Goal: Task Accomplishment & Management: Manage account settings

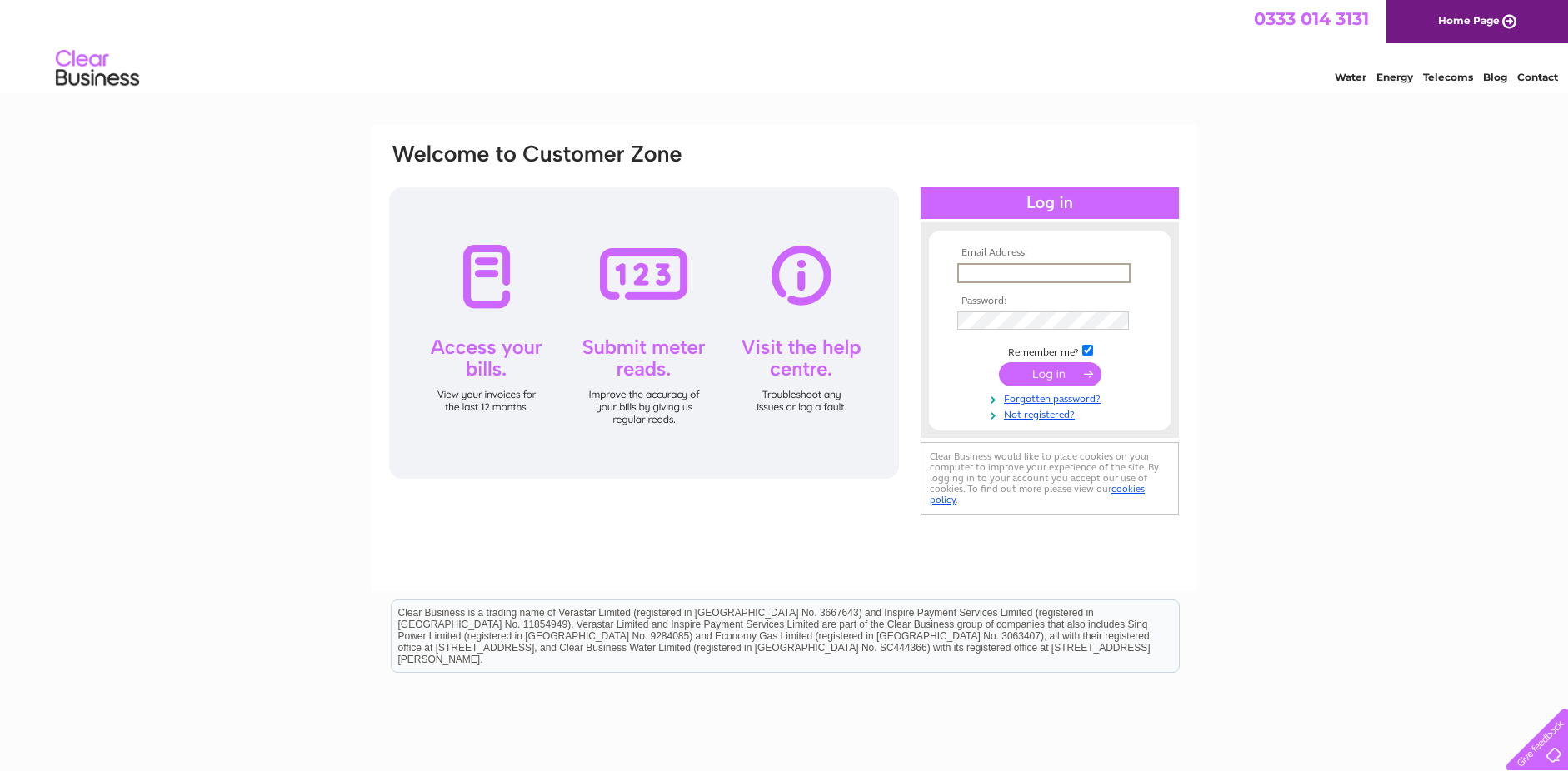
click at [965, 275] on input "text" at bounding box center [1043, 273] width 173 height 20
type input "tcu.1994@yahoo.co.uk"
click at [1044, 377] on input "submit" at bounding box center [1049, 372] width 102 height 23
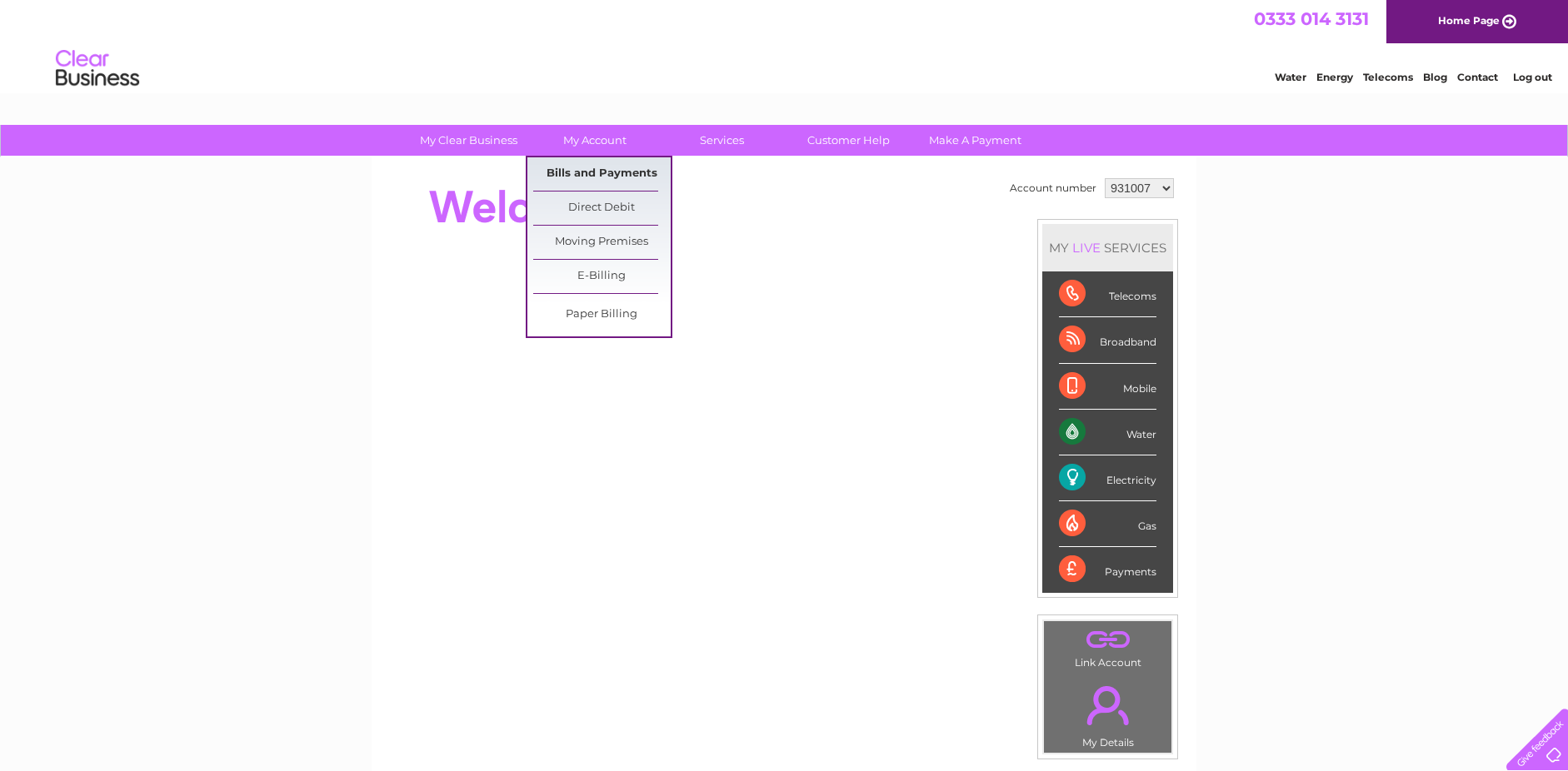
click at [592, 170] on link "Bills and Payments" at bounding box center [602, 174] width 138 height 33
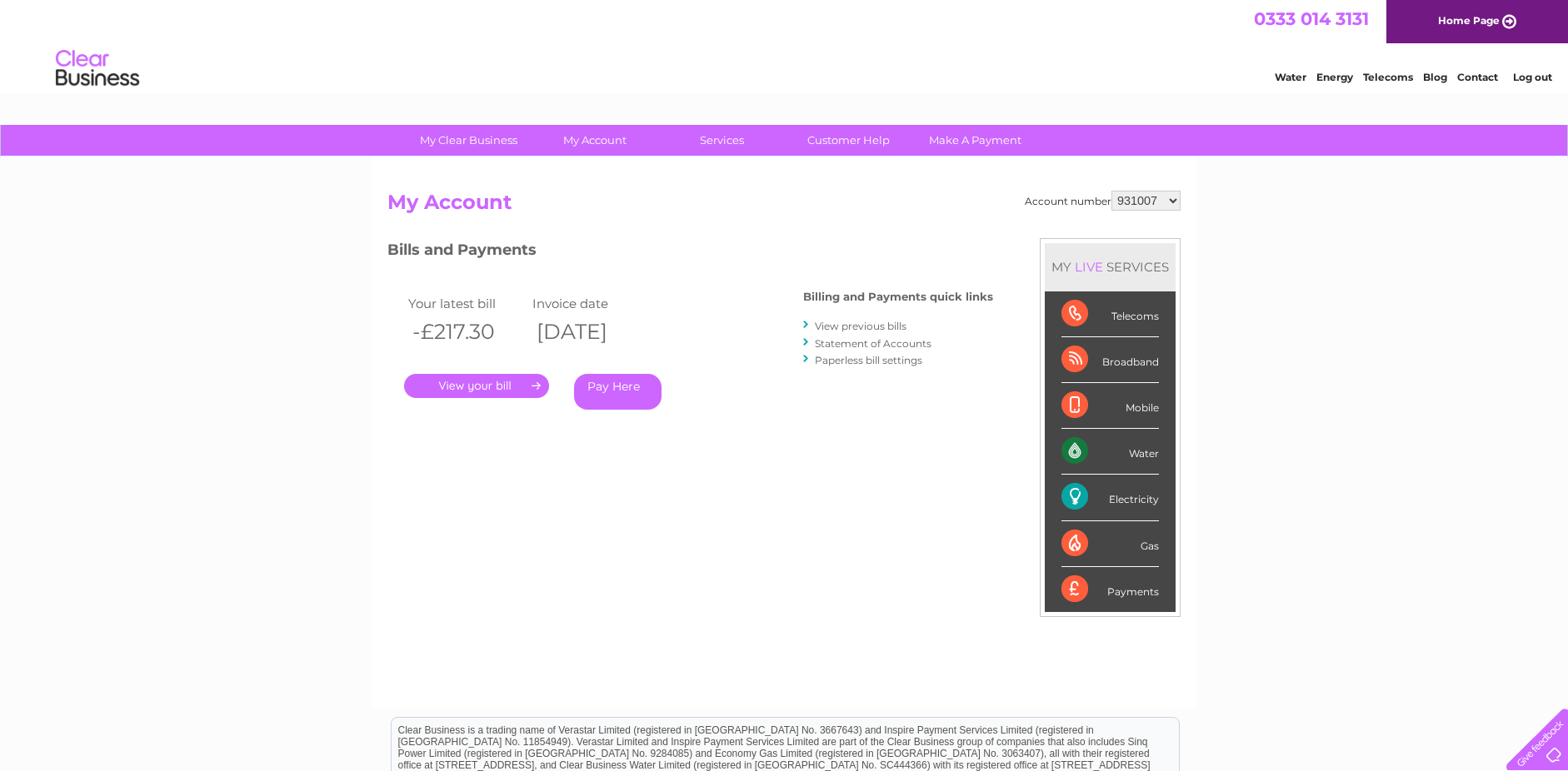
click at [877, 325] on link "View previous bills" at bounding box center [861, 325] width 92 height 12
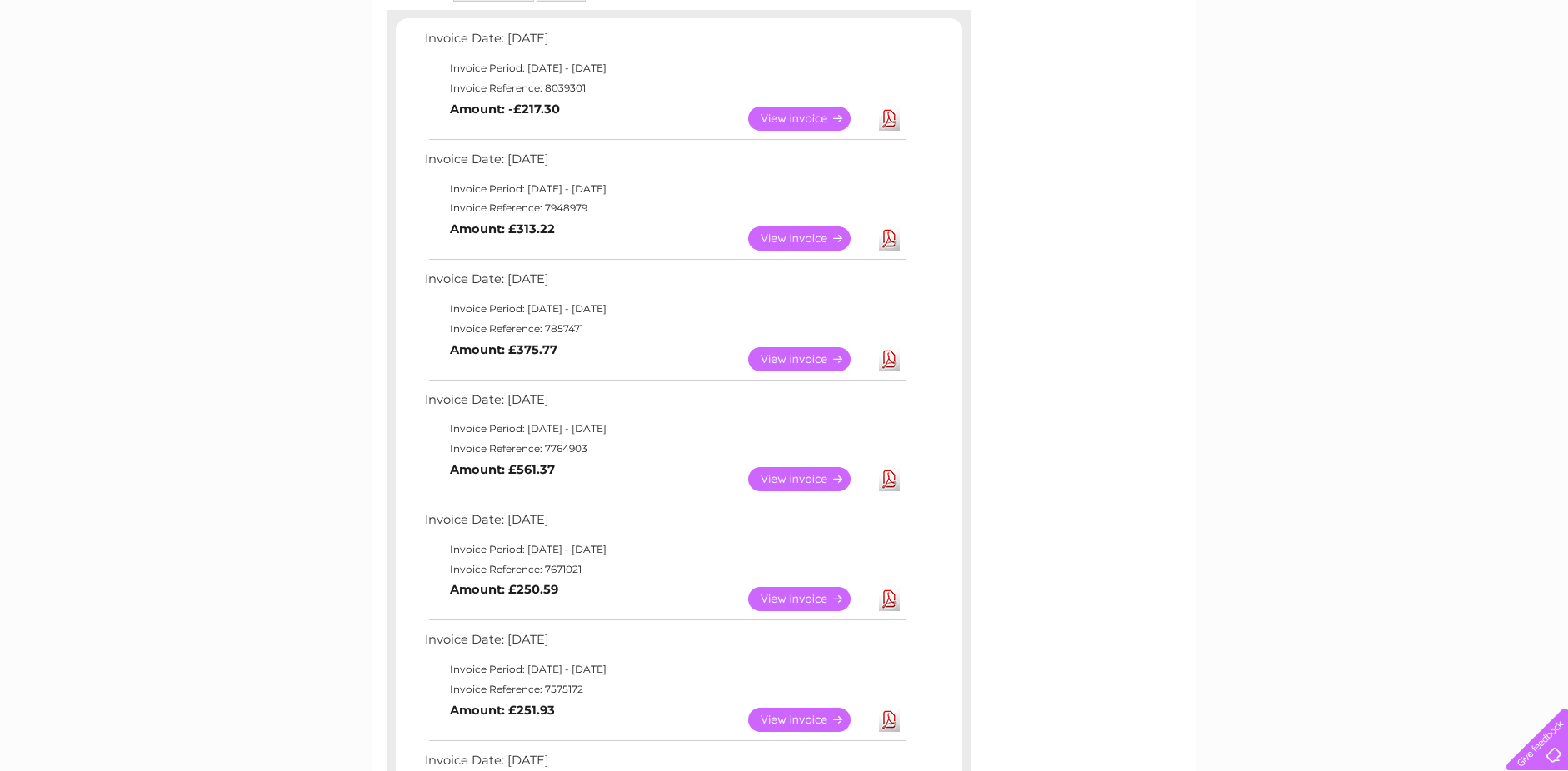
scroll to position [416, 0]
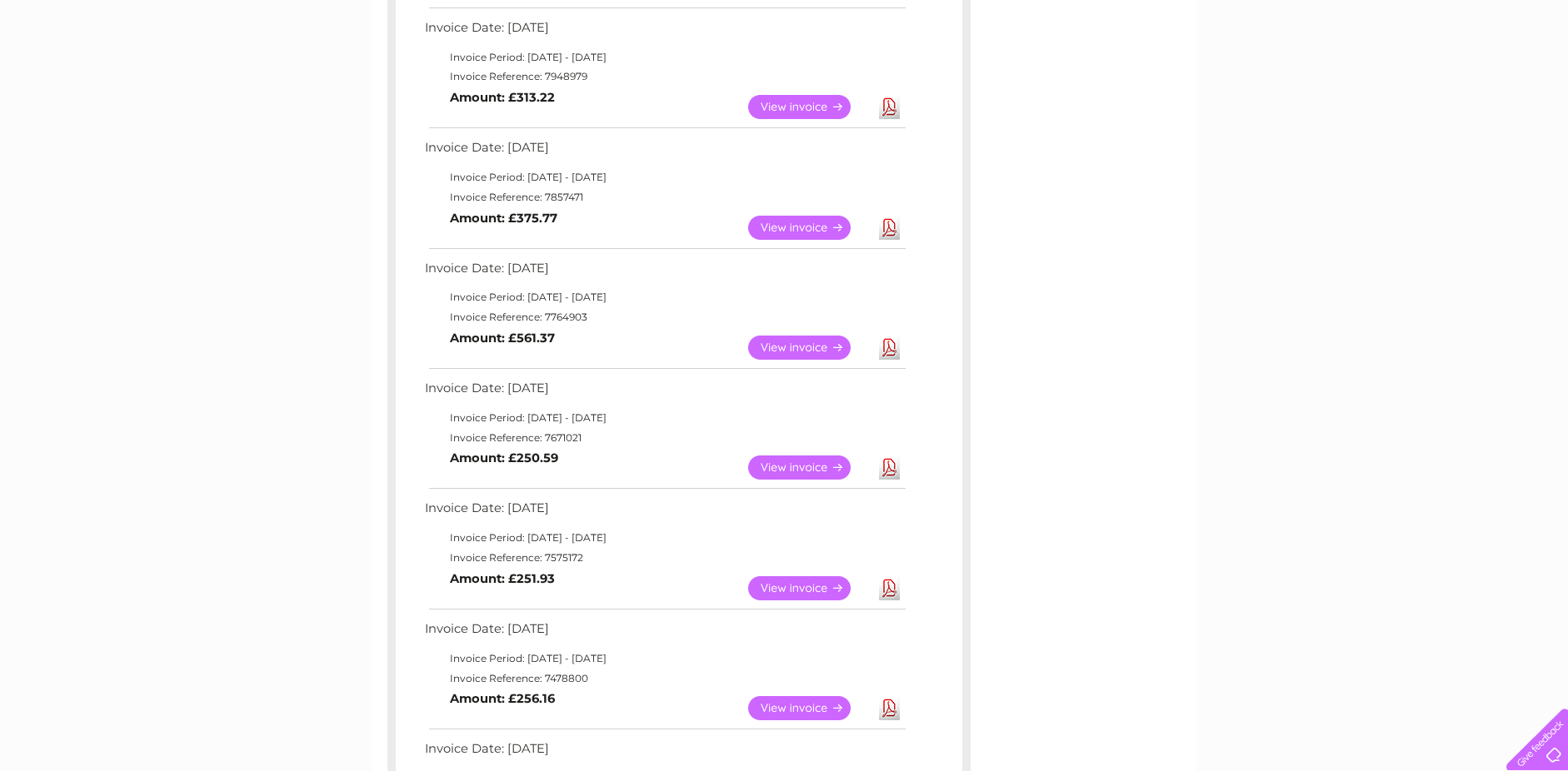
click at [806, 469] on link "View" at bounding box center [809, 467] width 122 height 24
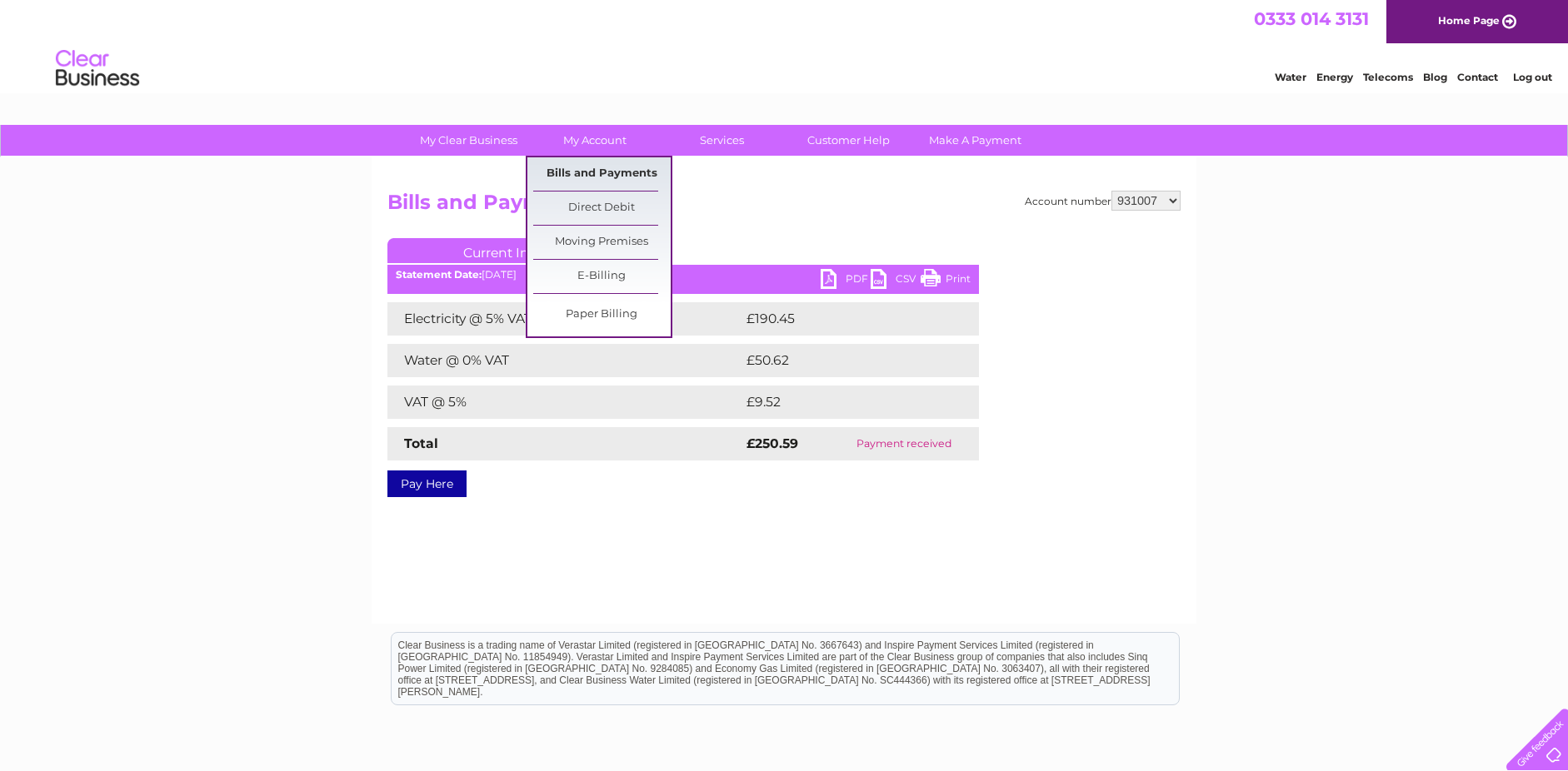
click at [570, 176] on link "Bills and Payments" at bounding box center [602, 174] width 138 height 33
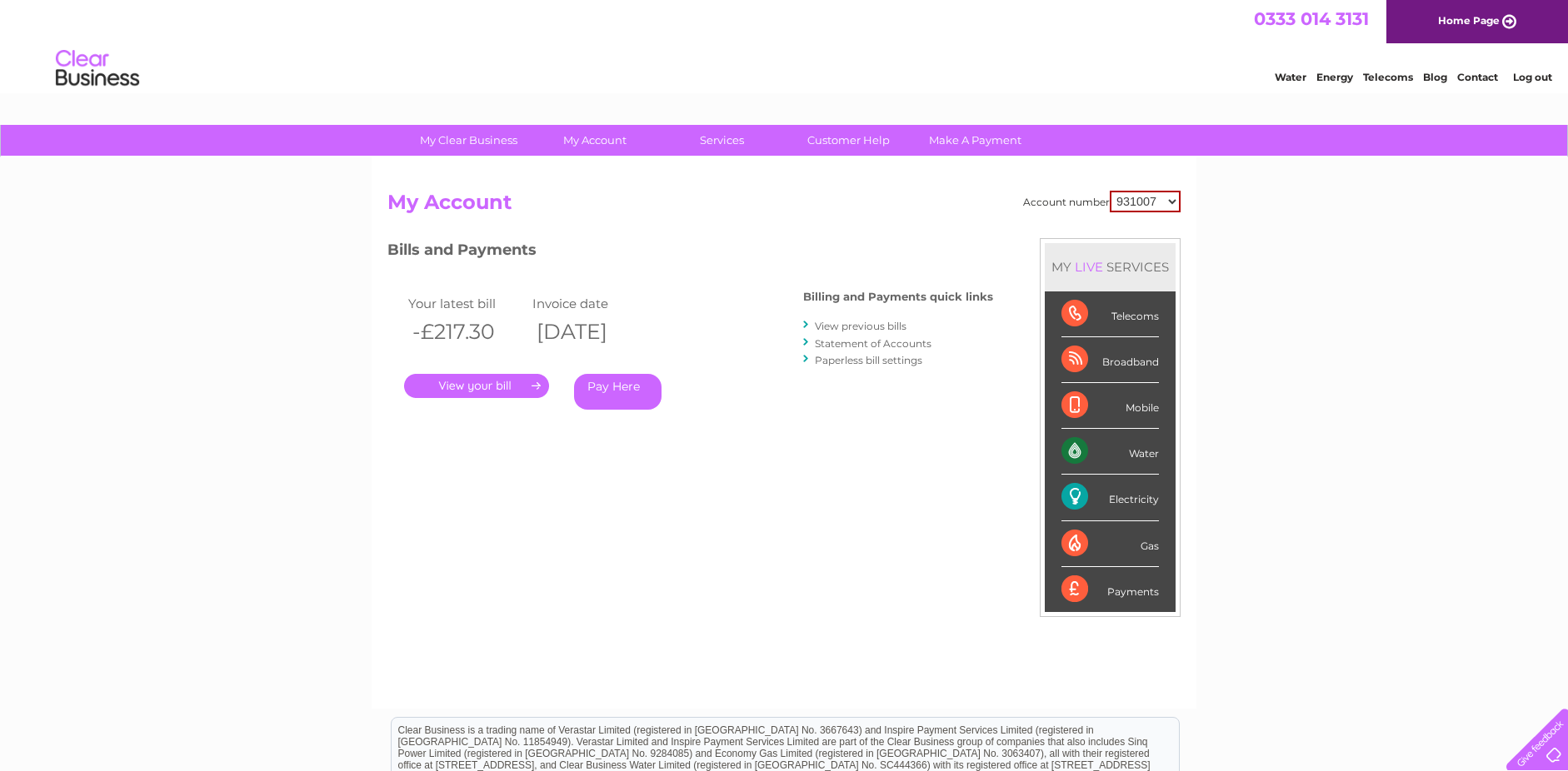
click at [833, 331] on link "View previous bills" at bounding box center [861, 325] width 92 height 12
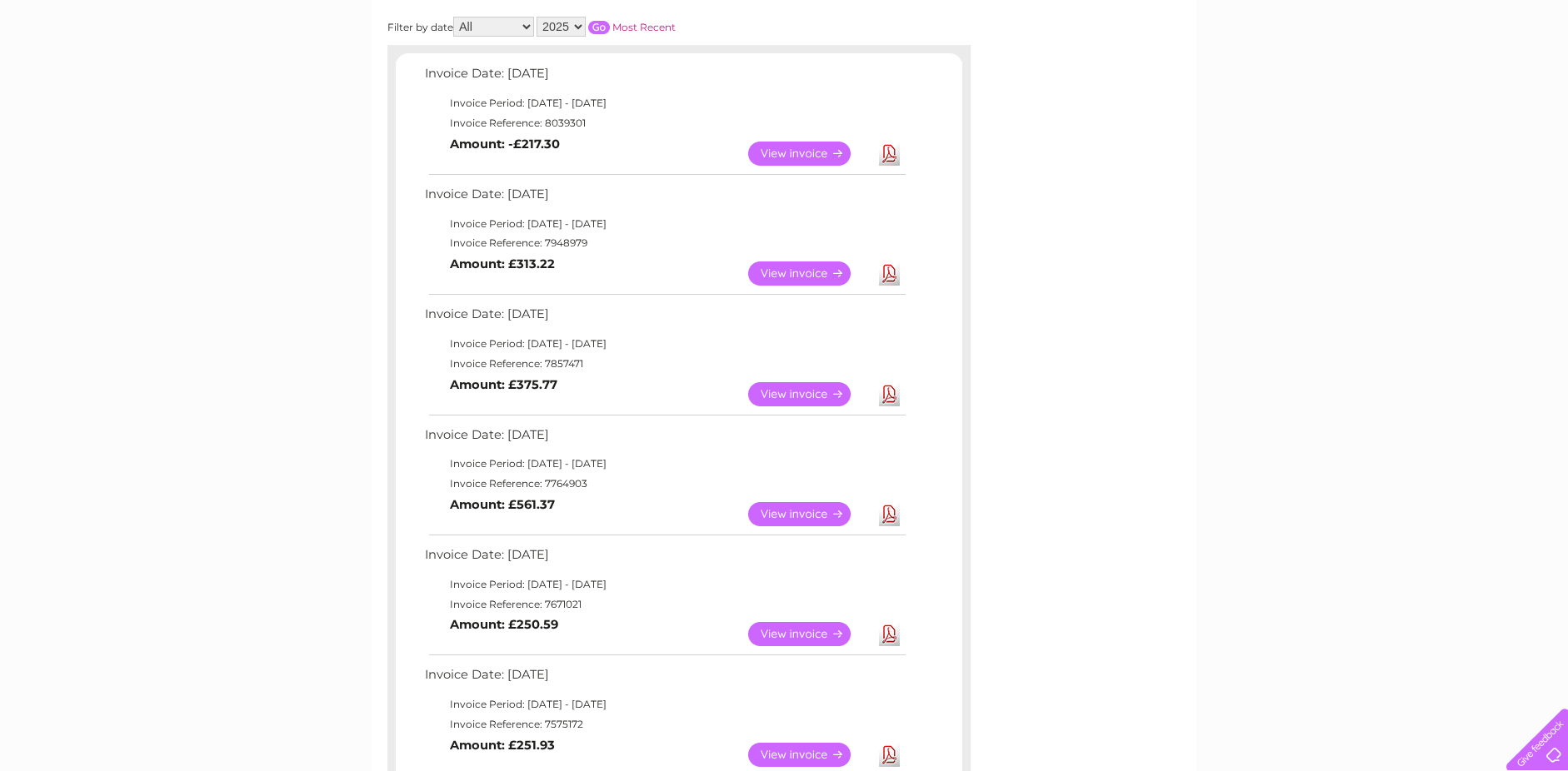
scroll to position [333, 0]
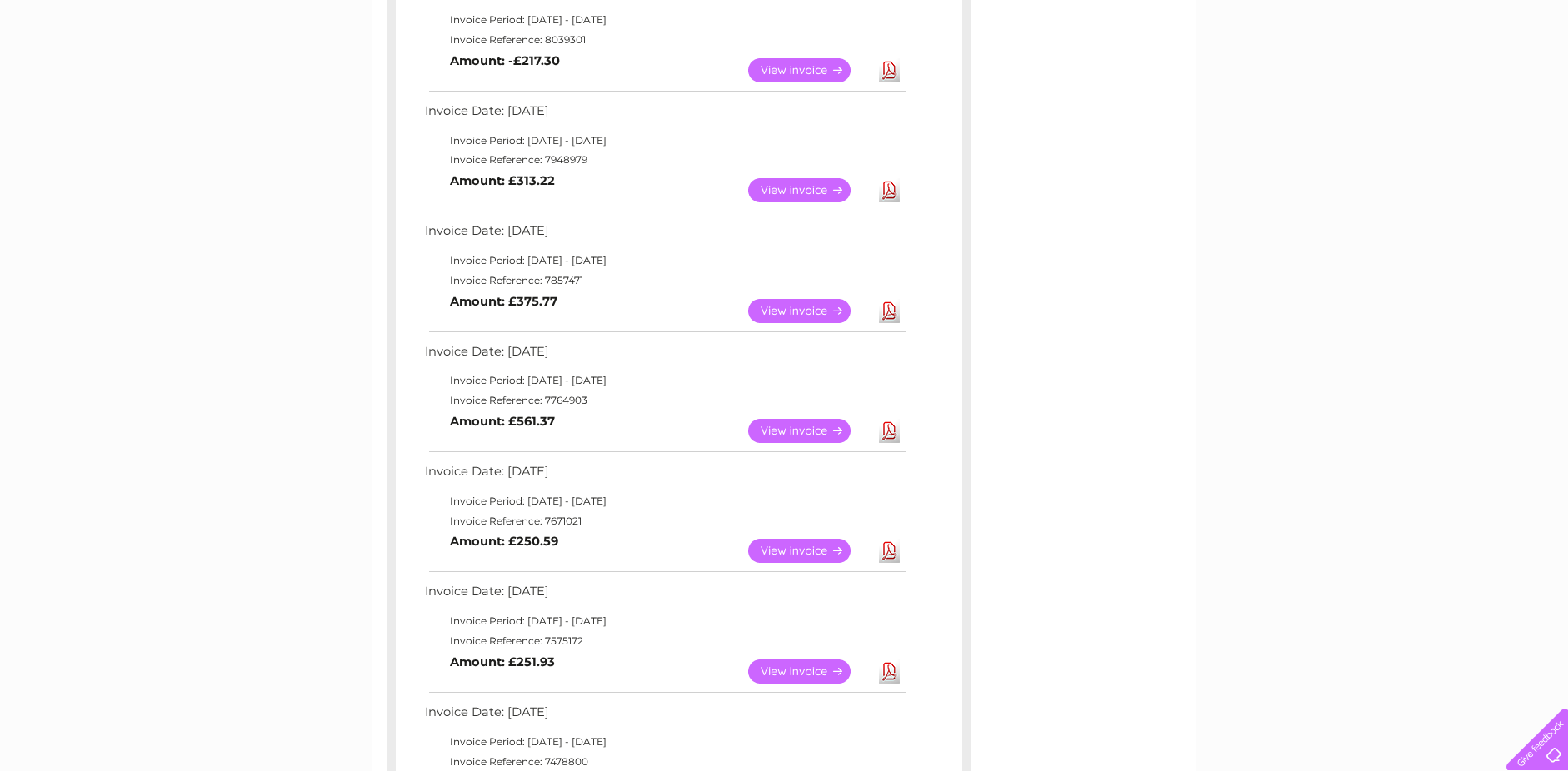
click at [813, 676] on link "View" at bounding box center [809, 672] width 122 height 24
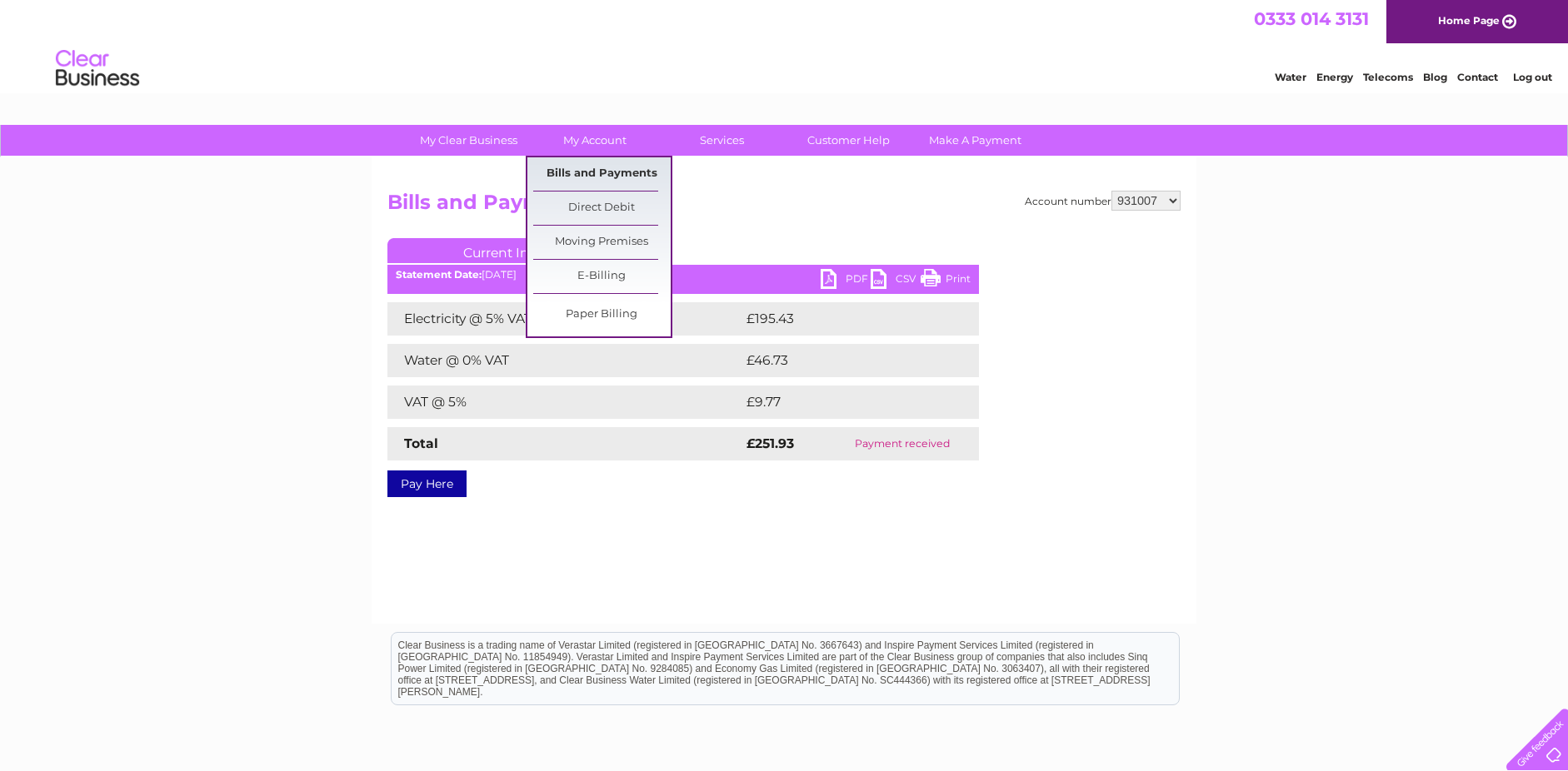
click at [627, 174] on link "Bills and Payments" at bounding box center [602, 174] width 138 height 33
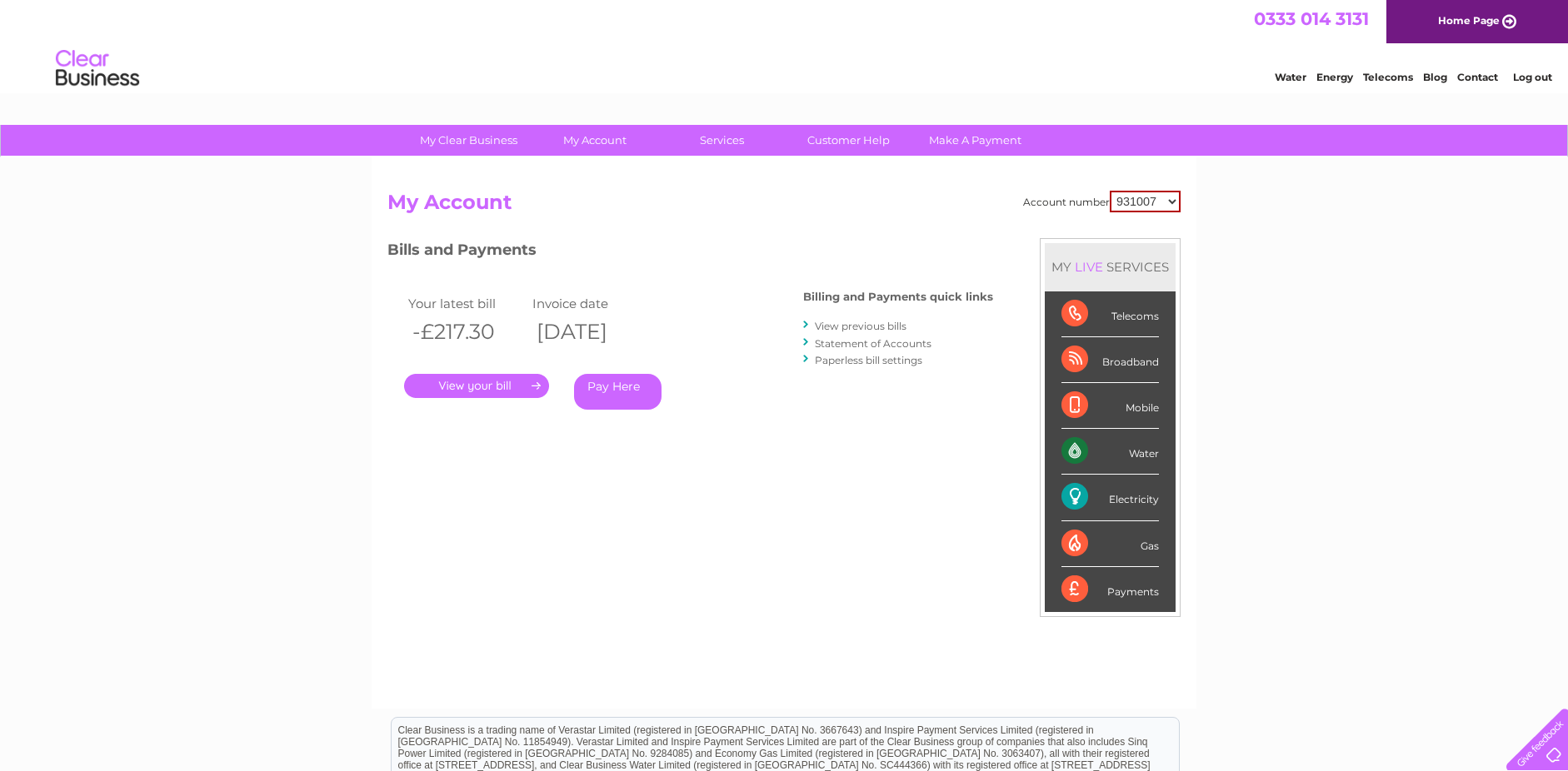
click at [831, 325] on link "View previous bills" at bounding box center [861, 325] width 92 height 12
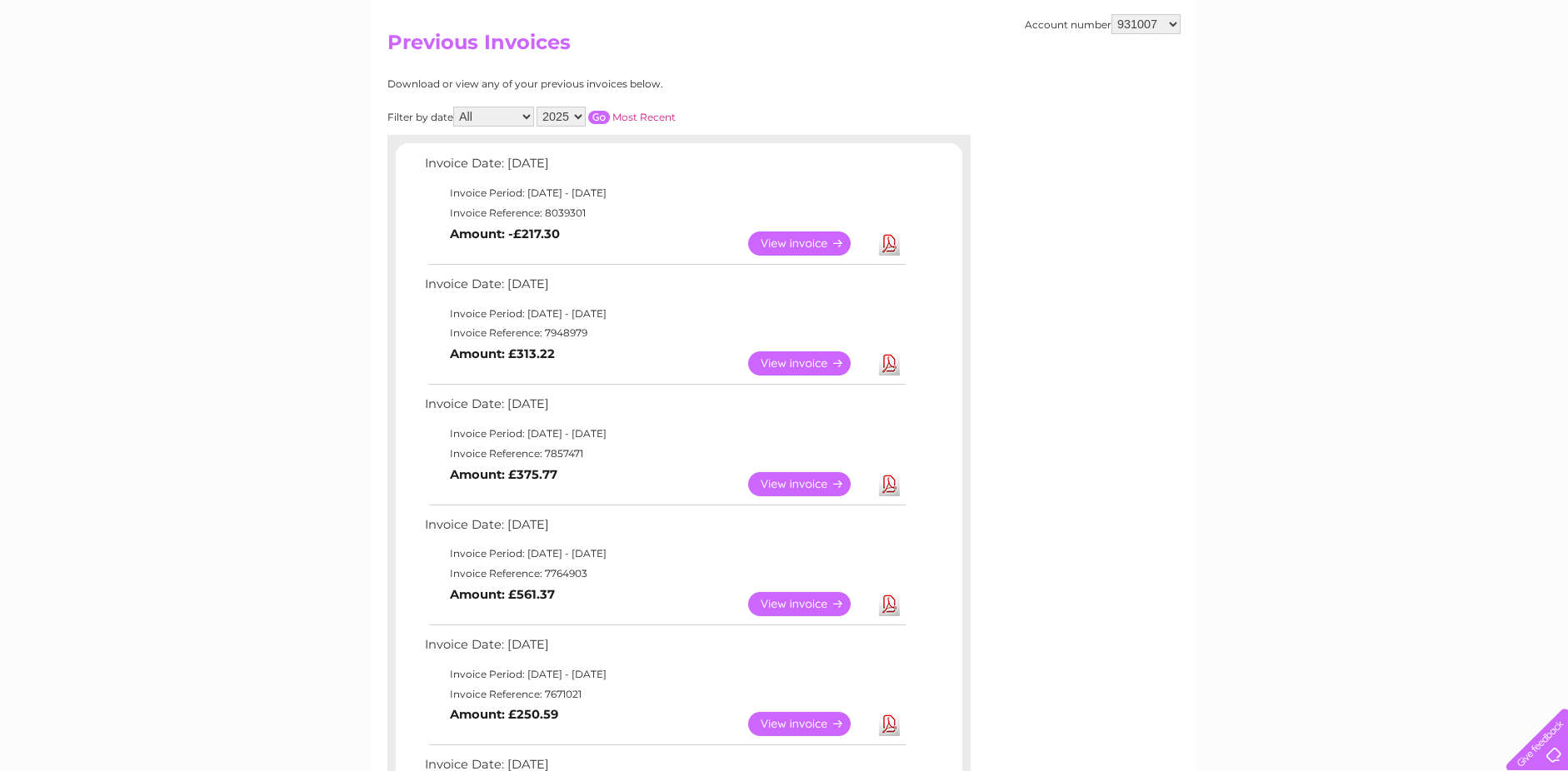
scroll to position [166, 0]
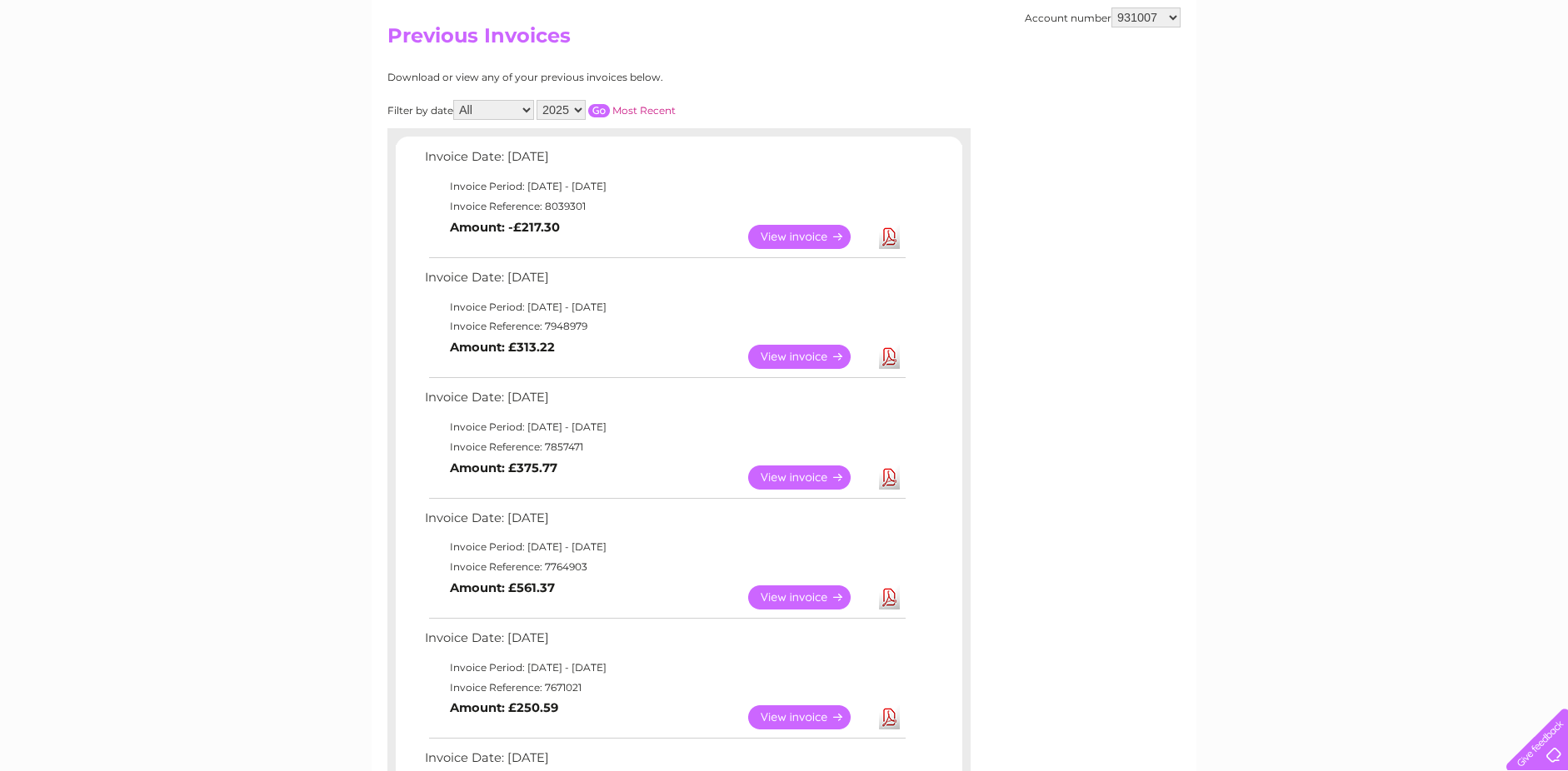
click at [833, 602] on link "View" at bounding box center [809, 597] width 122 height 24
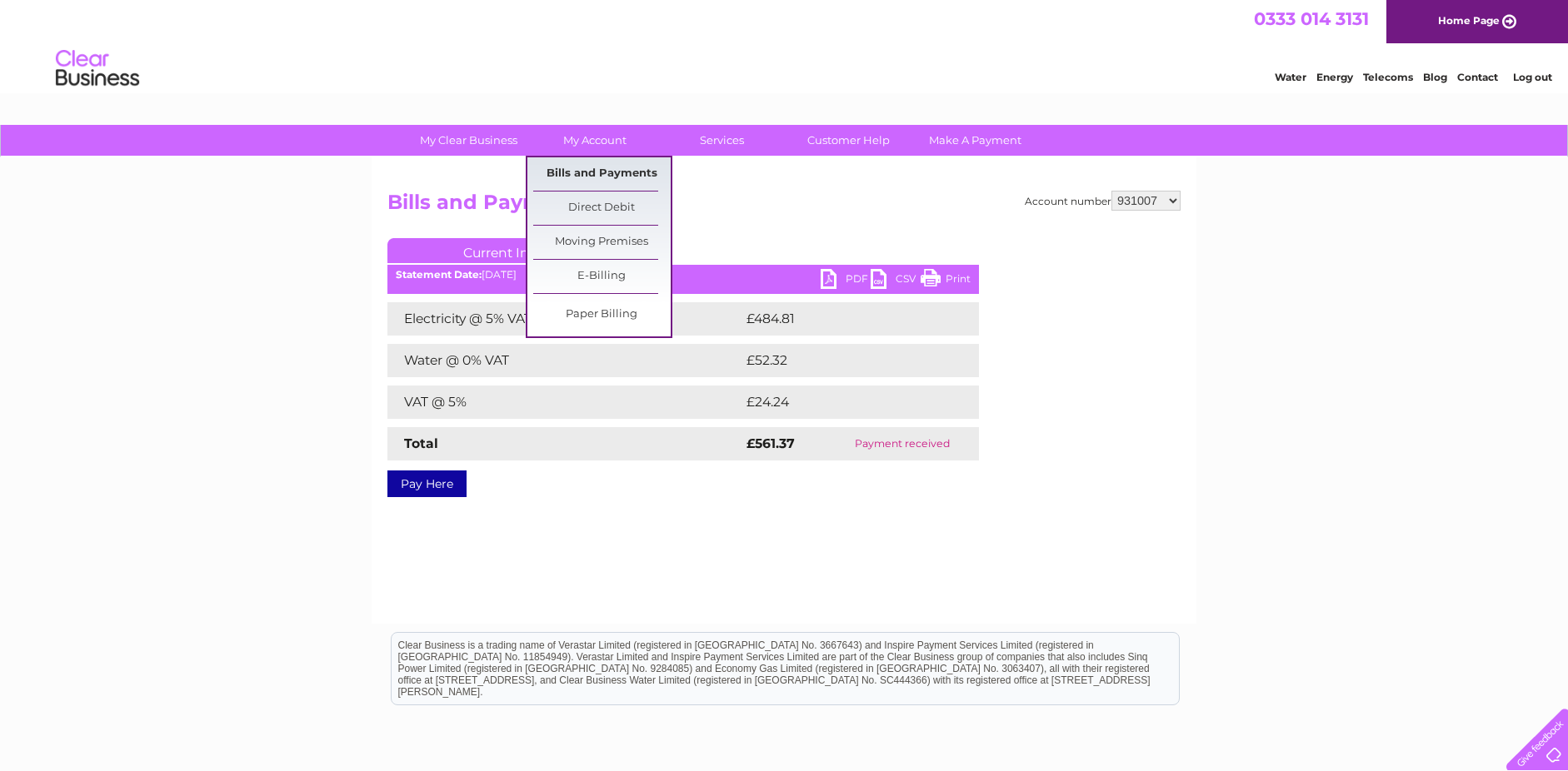
click at [602, 167] on link "Bills and Payments" at bounding box center [602, 174] width 138 height 33
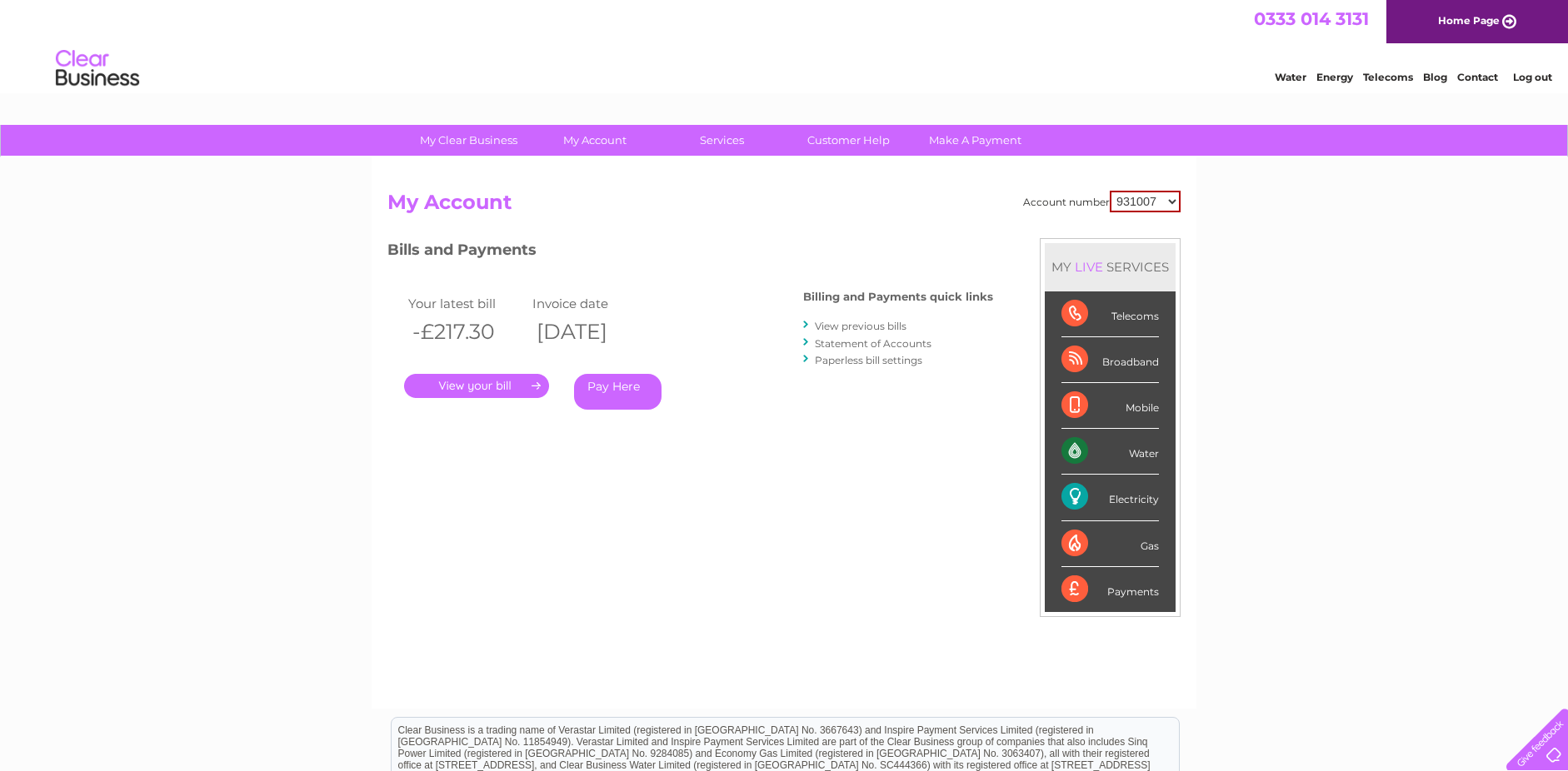
click at [850, 328] on link "View previous bills" at bounding box center [861, 325] width 92 height 12
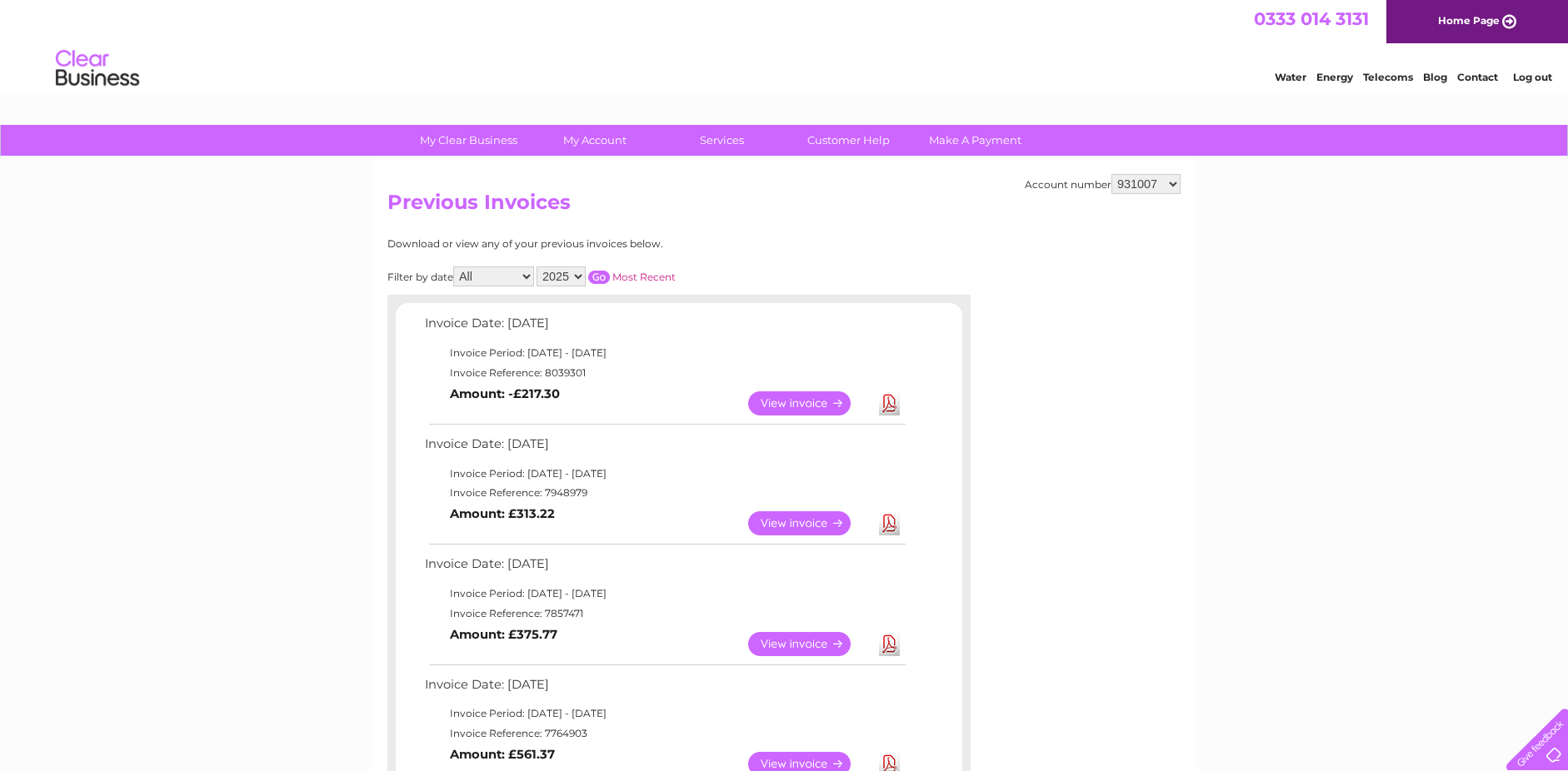
click at [824, 520] on link "View" at bounding box center [809, 523] width 122 height 24
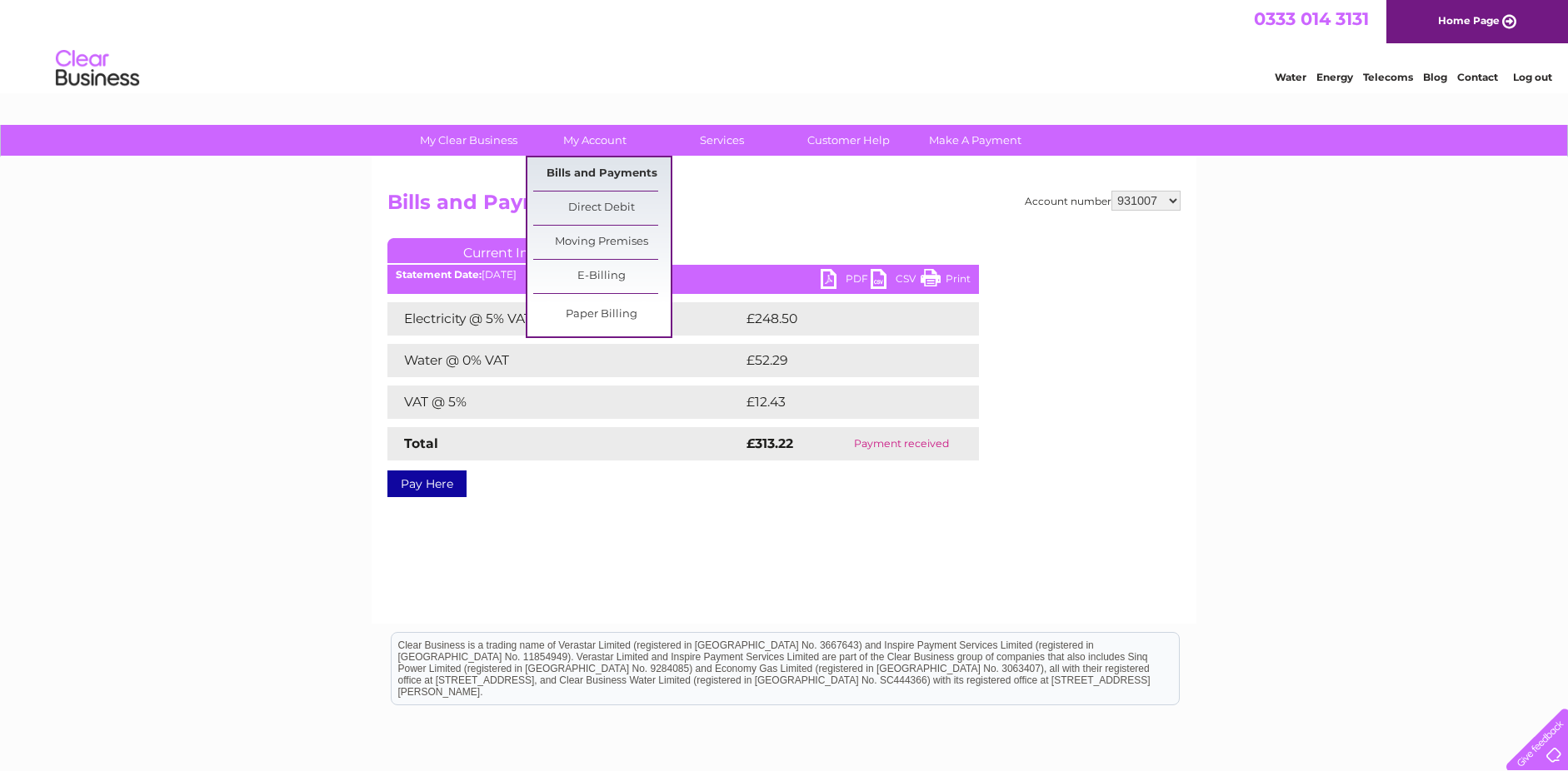
click at [606, 169] on link "Bills and Payments" at bounding box center [602, 174] width 138 height 33
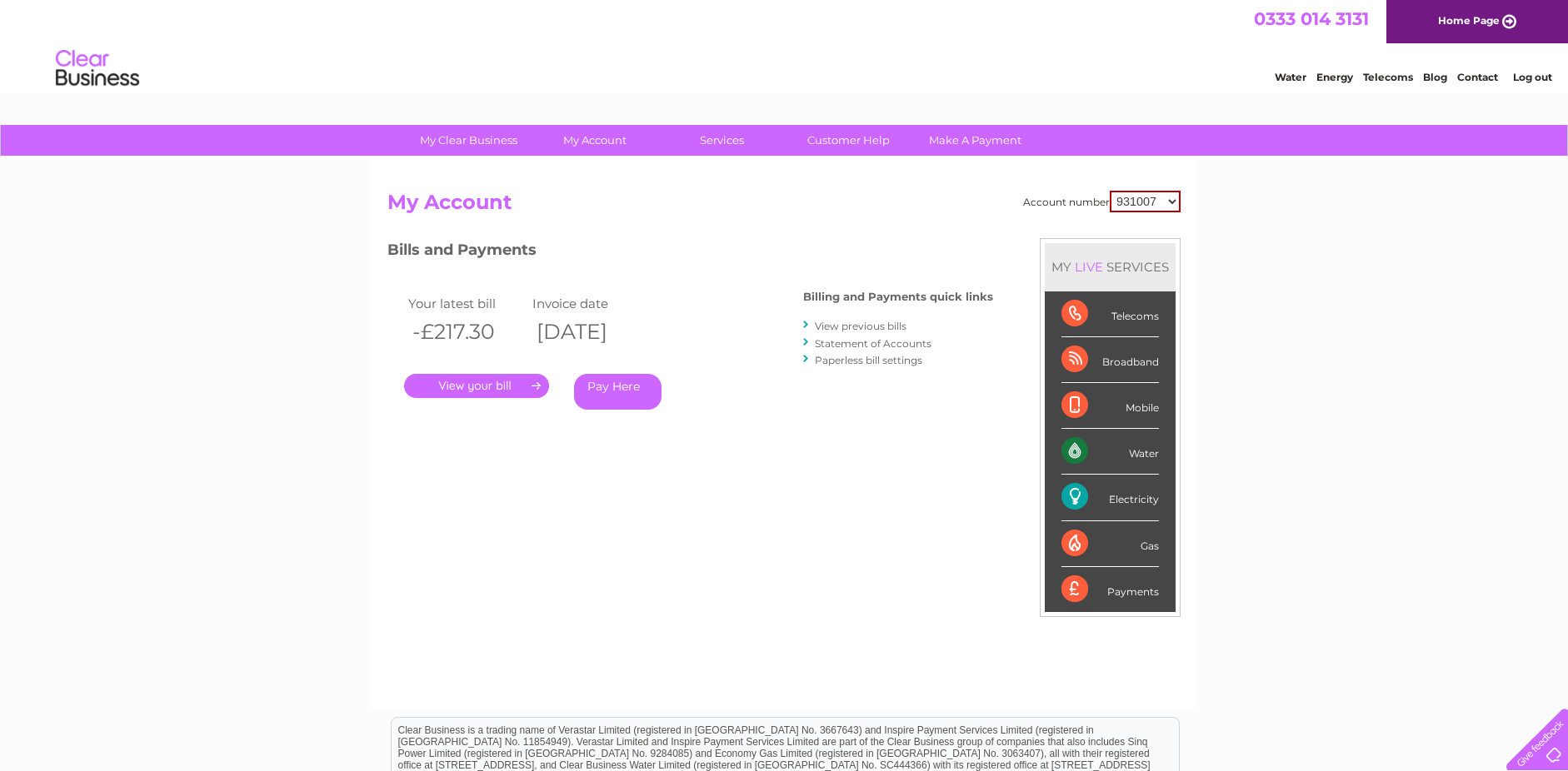
click at [898, 325] on link "View previous bills" at bounding box center [861, 325] width 92 height 12
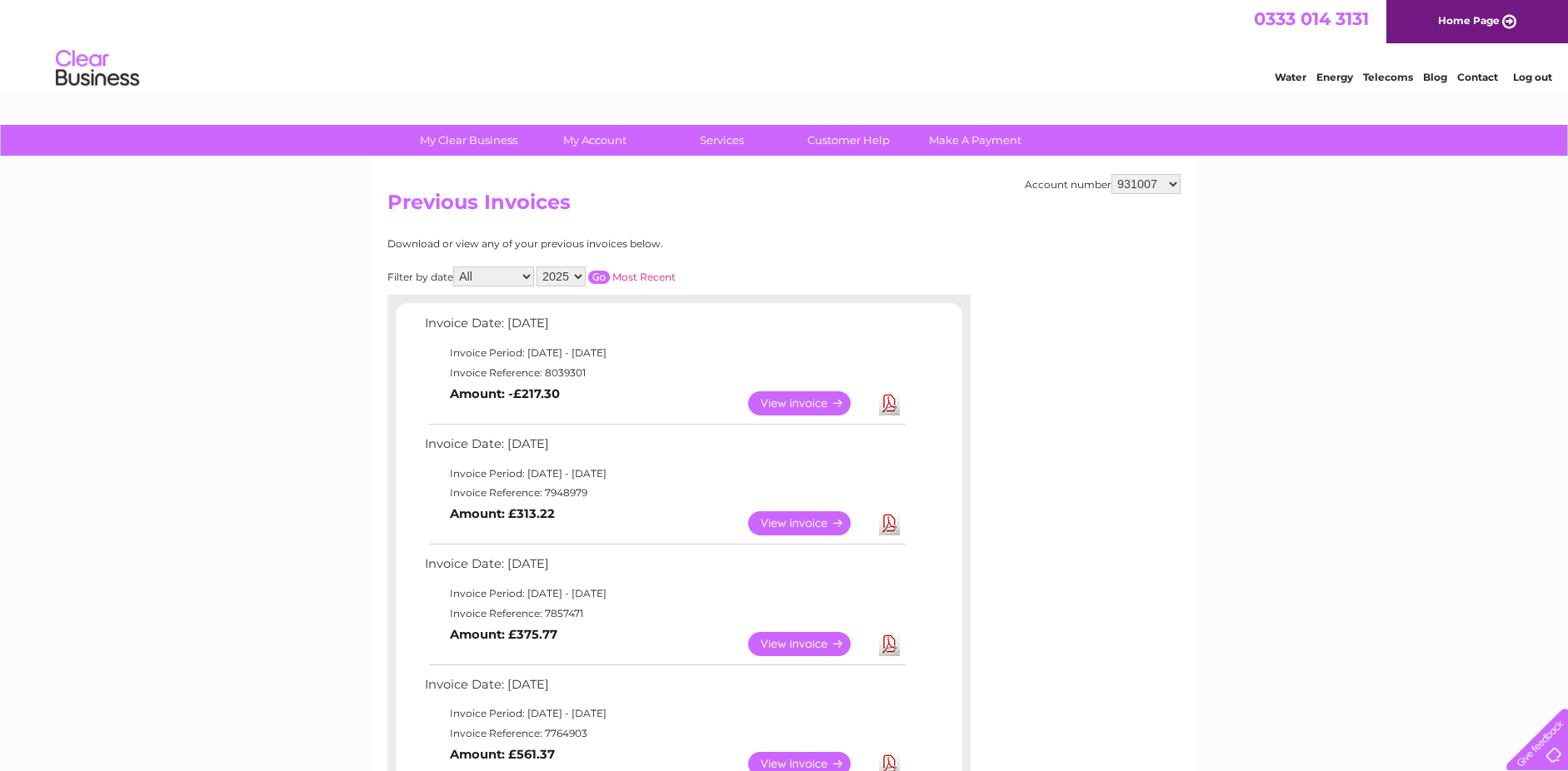
click at [1538, 78] on link "Log out" at bounding box center [1532, 77] width 39 height 12
